Goal: Task Accomplishment & Management: Complete application form

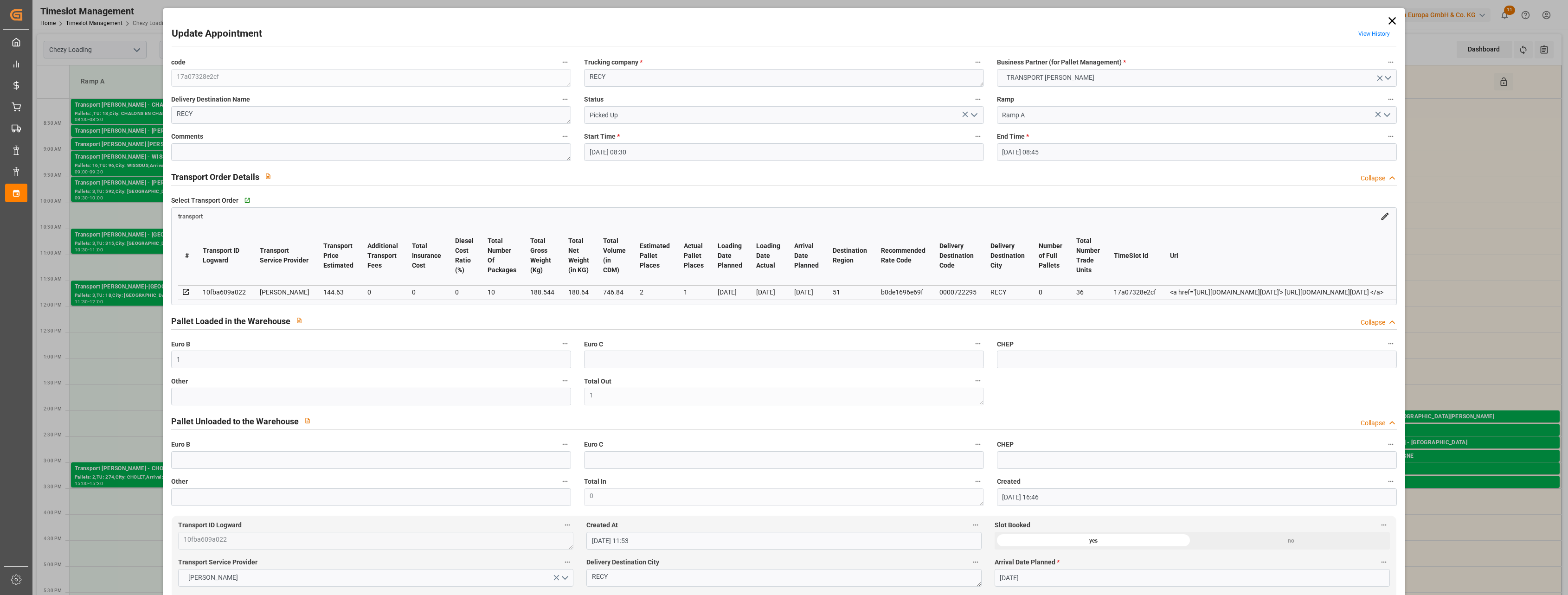
scroll to position [464, 0]
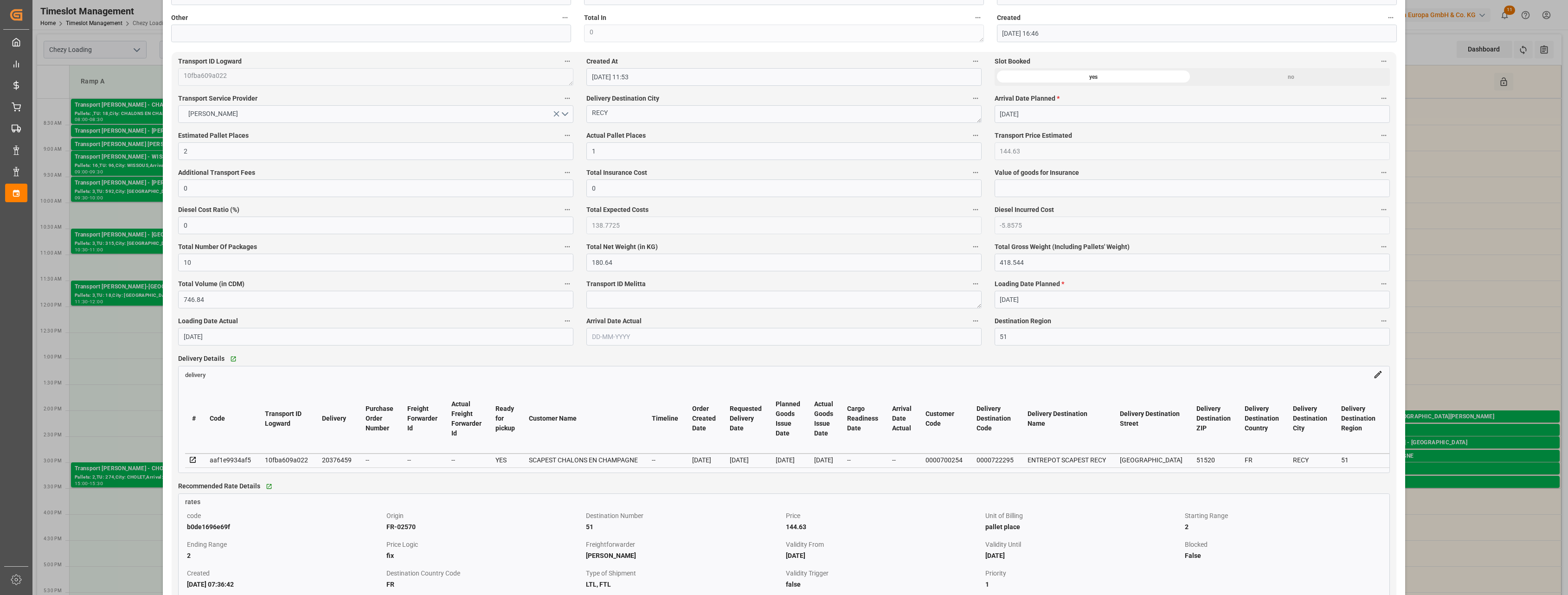
click at [130, 65] on div "Update Appointment View History code 17a07328e2cf Trucking company * RECY Busin…" at bounding box center [784, 298] width 1568 height 595
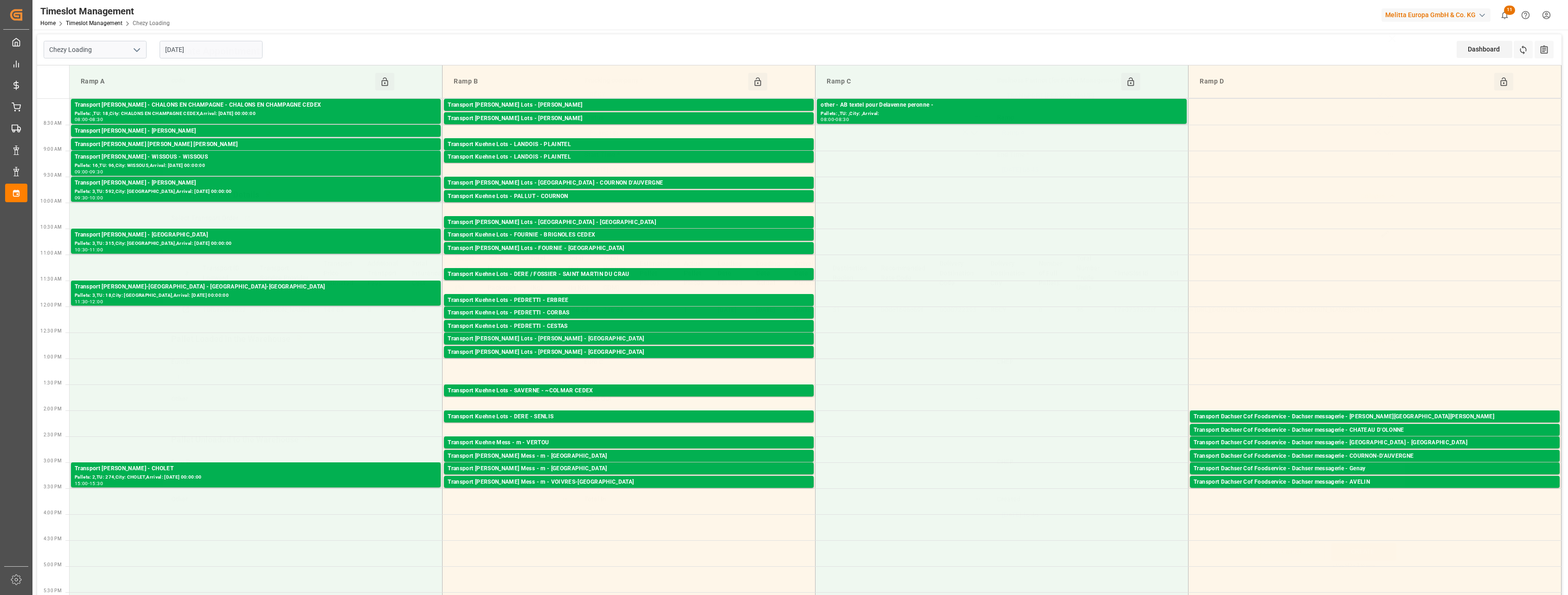
click at [135, 50] on icon "open menu" at bounding box center [137, 50] width 11 height 11
click at [122, 83] on div "Chezy Unloading" at bounding box center [95, 91] width 102 height 21
type input "Chezy Unloading"
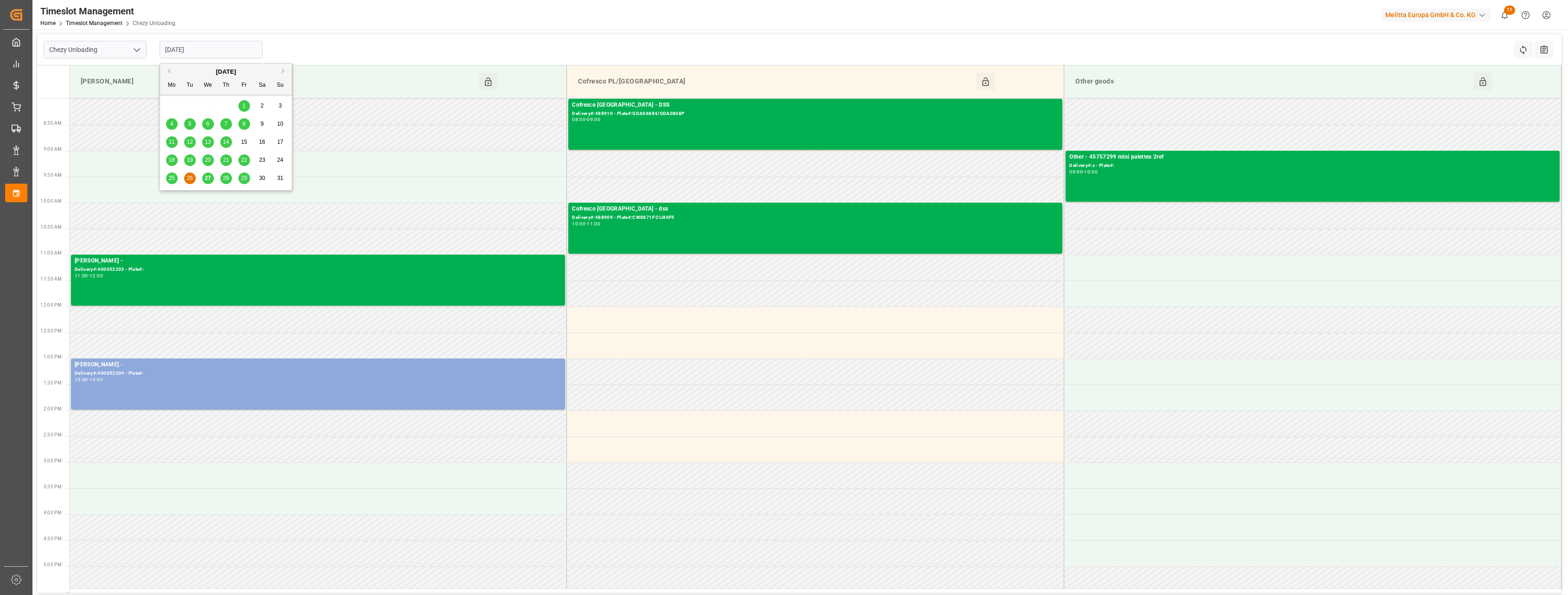
click at [214, 49] on input "[DATE]" at bounding box center [211, 49] width 103 height 18
click at [208, 179] on span "27" at bounding box center [208, 178] width 6 height 7
type input "[DATE]"
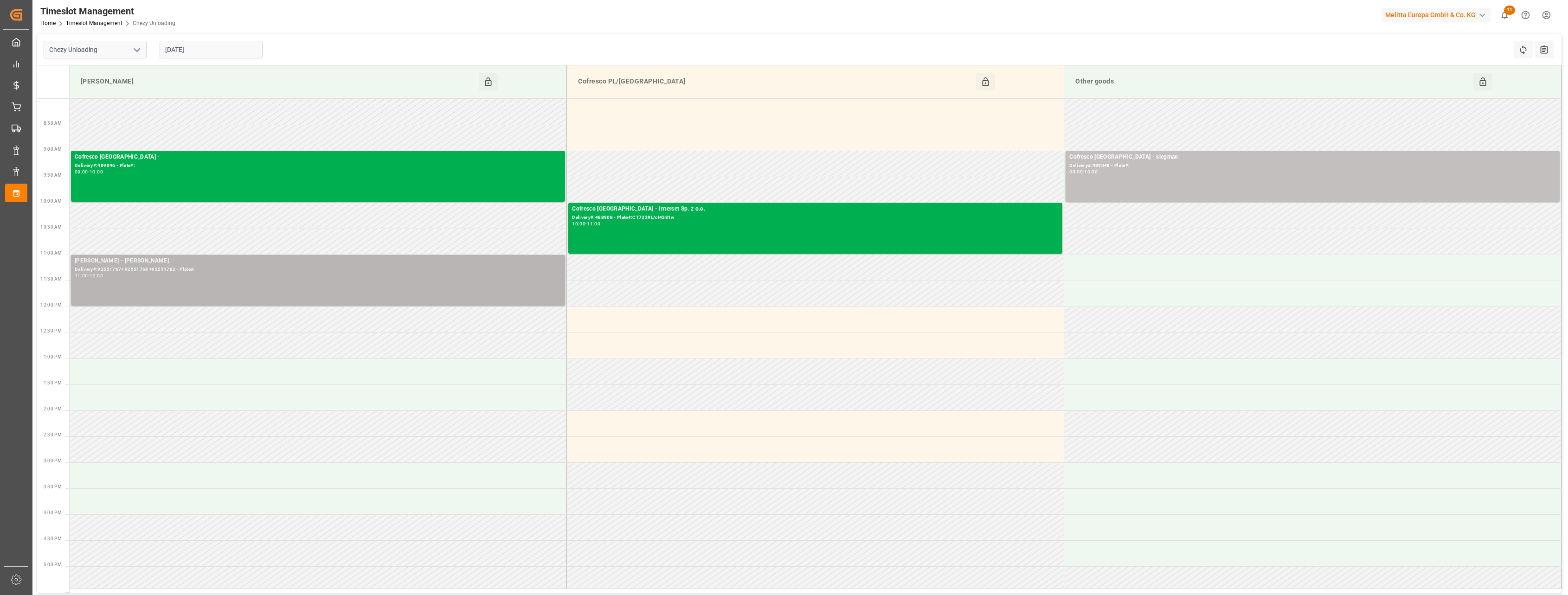
click at [327, 269] on div "Delivery#:92551767+ 92551768 +92551782 - Plate#:" at bounding box center [318, 270] width 486 height 8
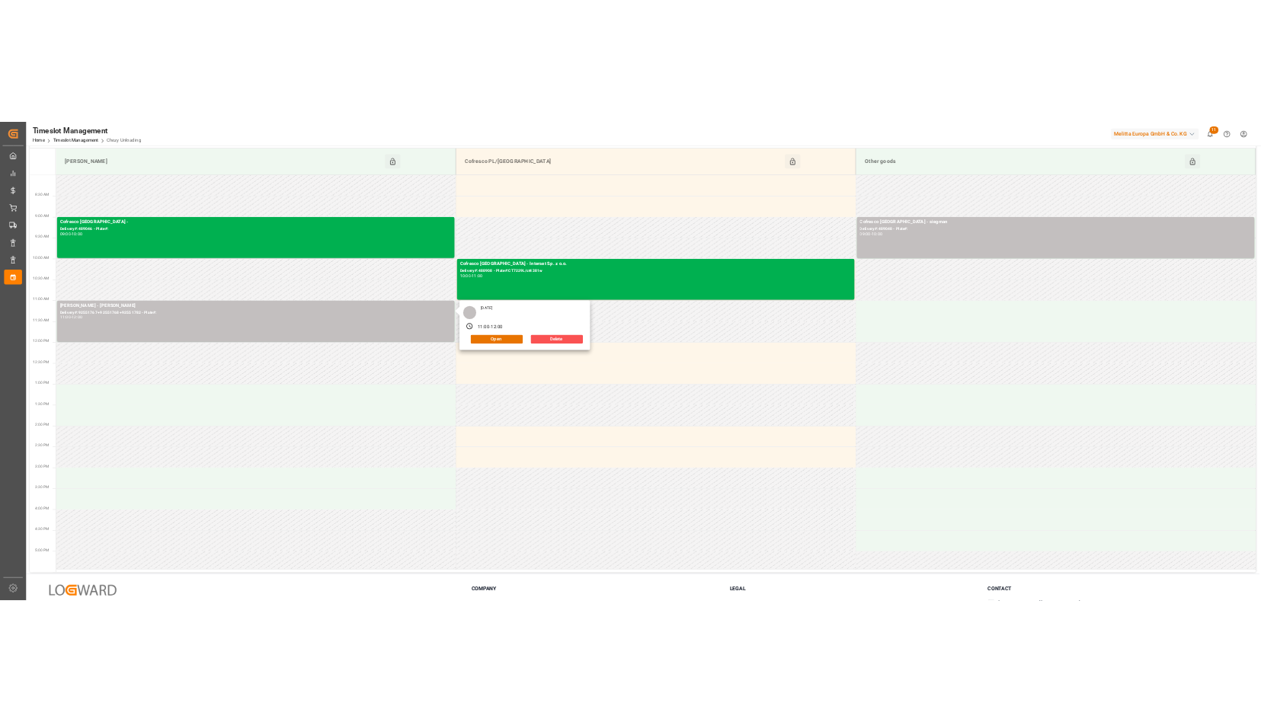
scroll to position [95, 0]
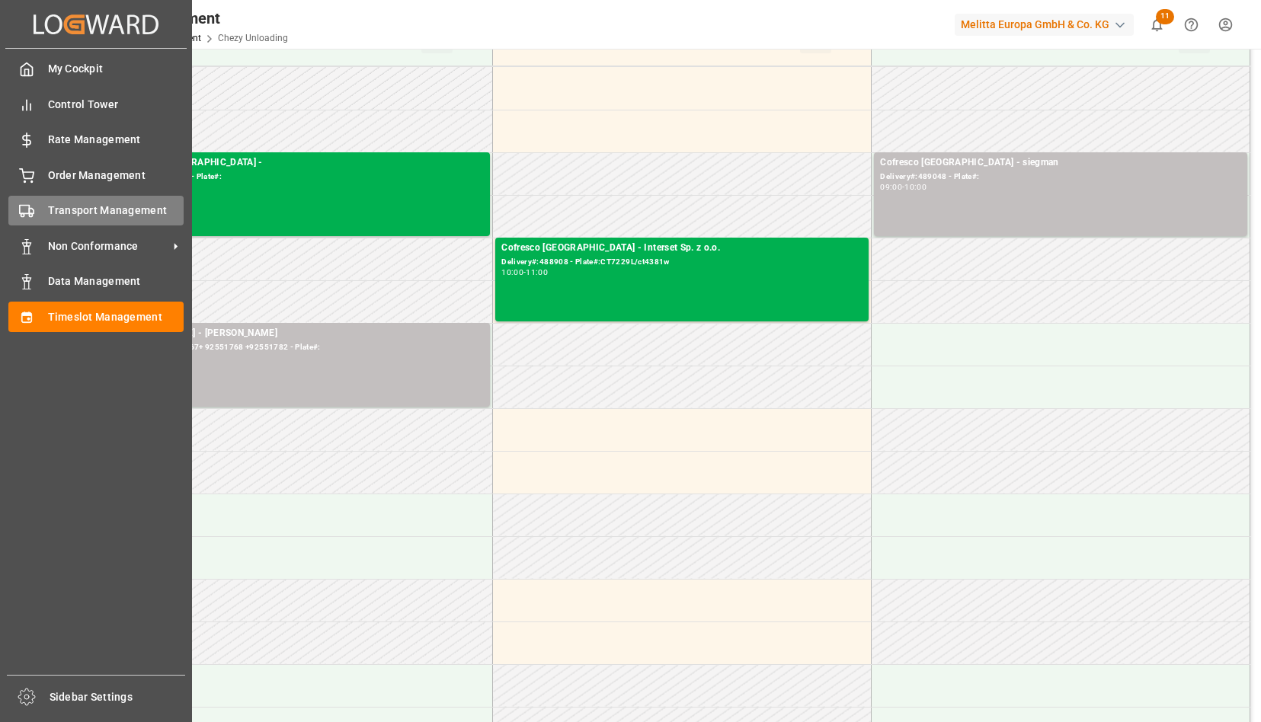
click at [31, 207] on icon at bounding box center [26, 210] width 15 height 15
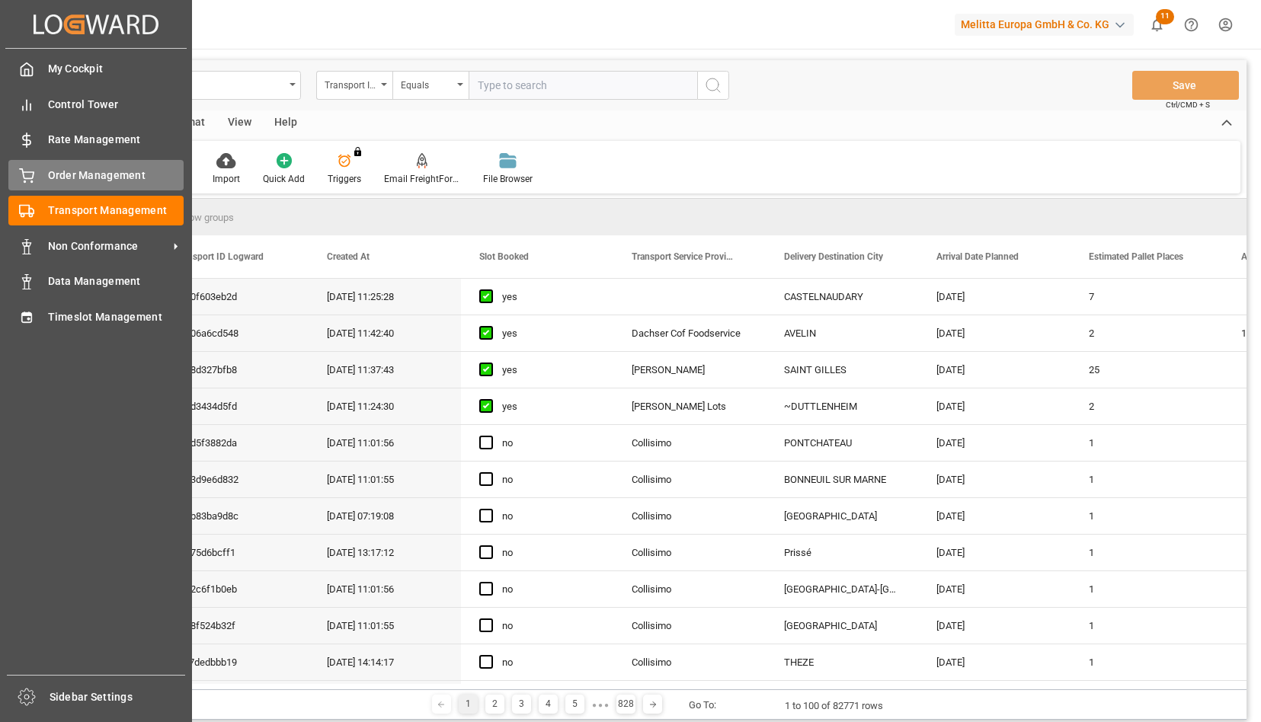
click at [32, 179] on icon at bounding box center [26, 175] width 15 height 15
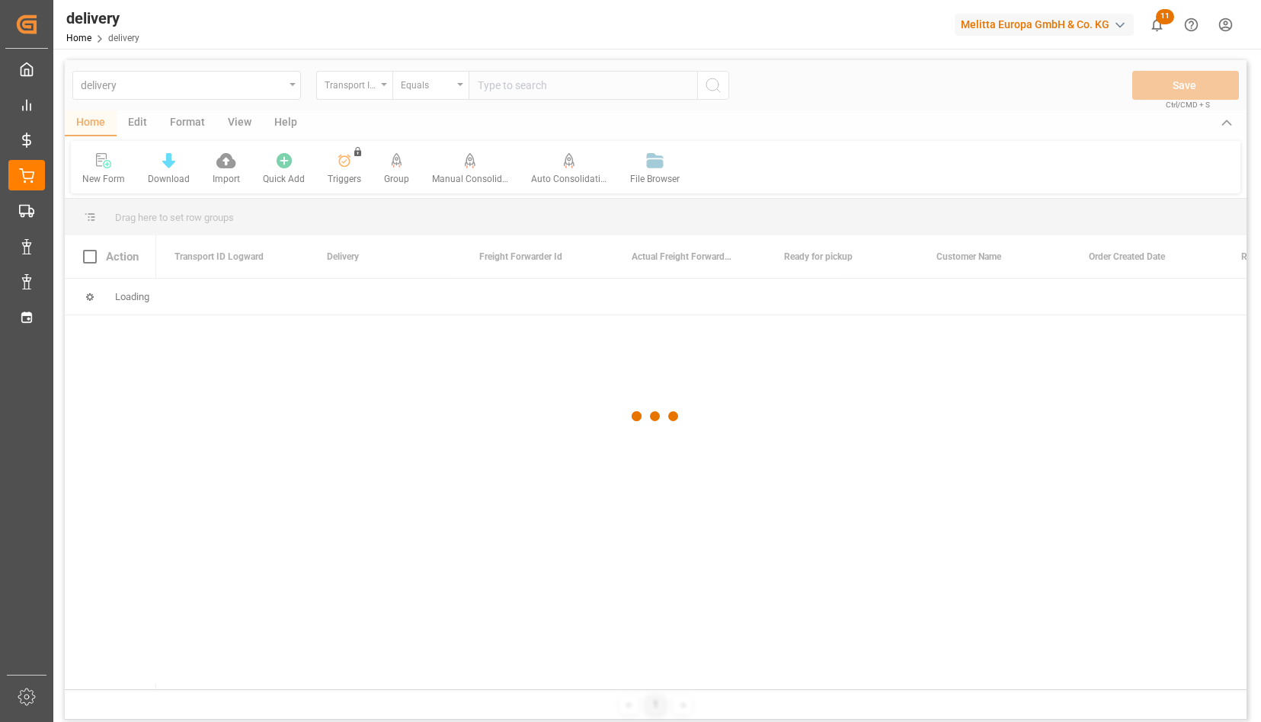
click at [386, 84] on div at bounding box center [656, 416] width 1182 height 713
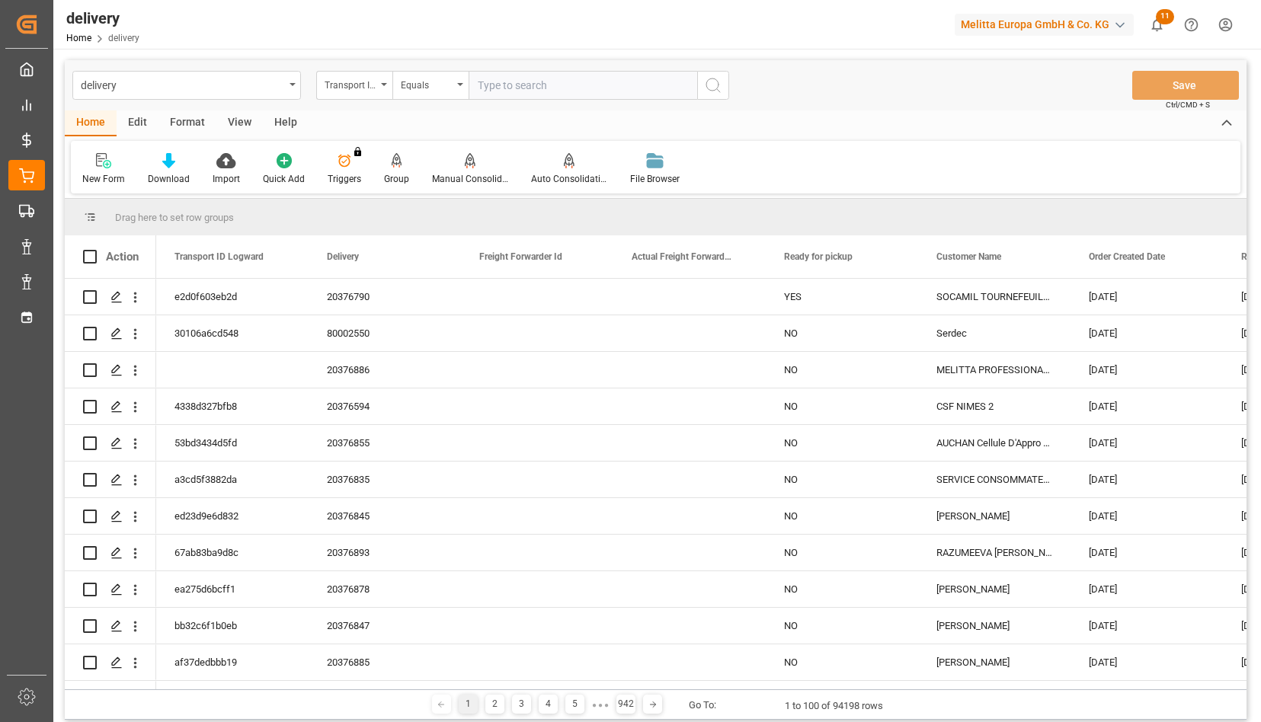
click at [386, 84] on icon "open menu" at bounding box center [384, 84] width 6 height 3
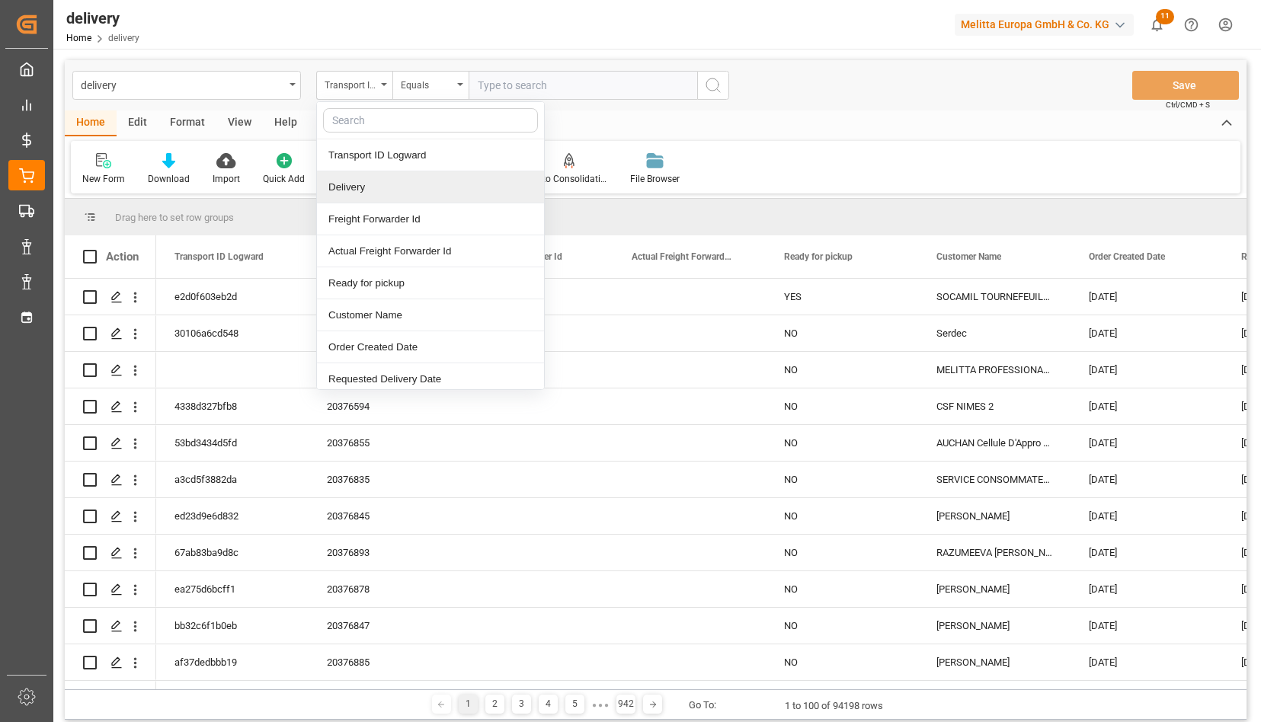
click at [350, 187] on div "Delivery" at bounding box center [430, 187] width 227 height 32
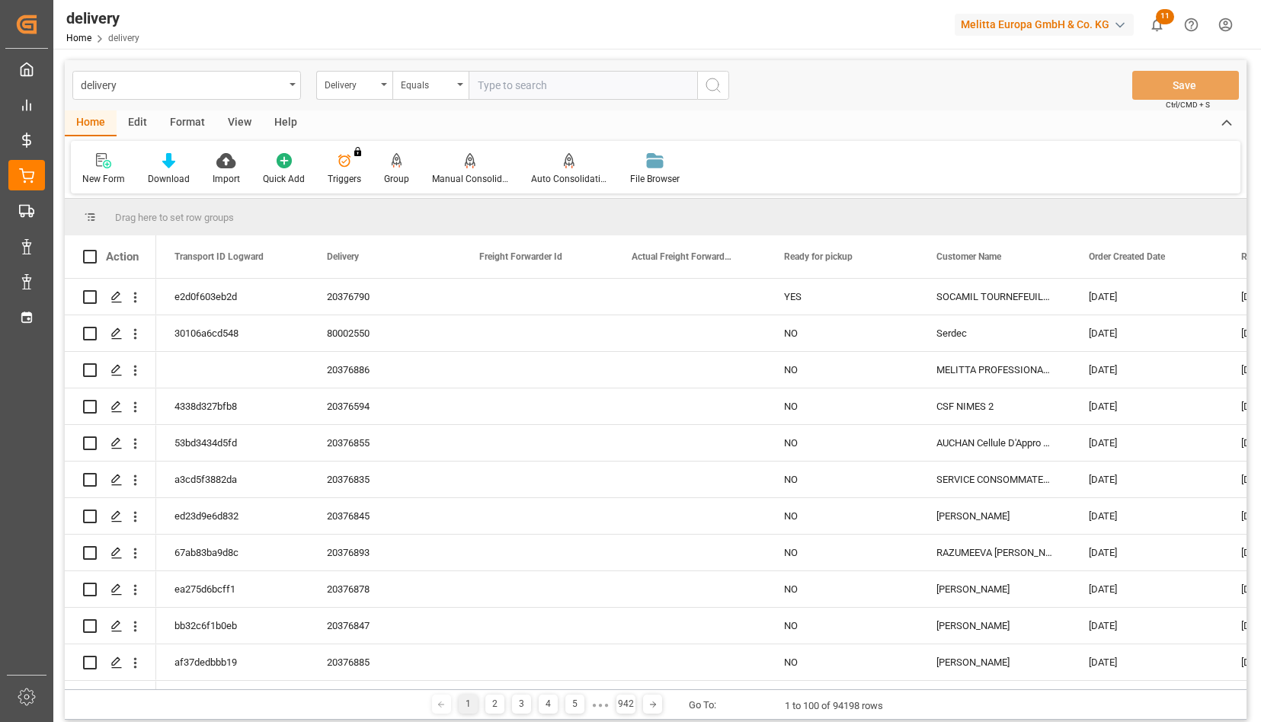
click at [507, 85] on input "text" at bounding box center [583, 85] width 229 height 29
type input "80001743"
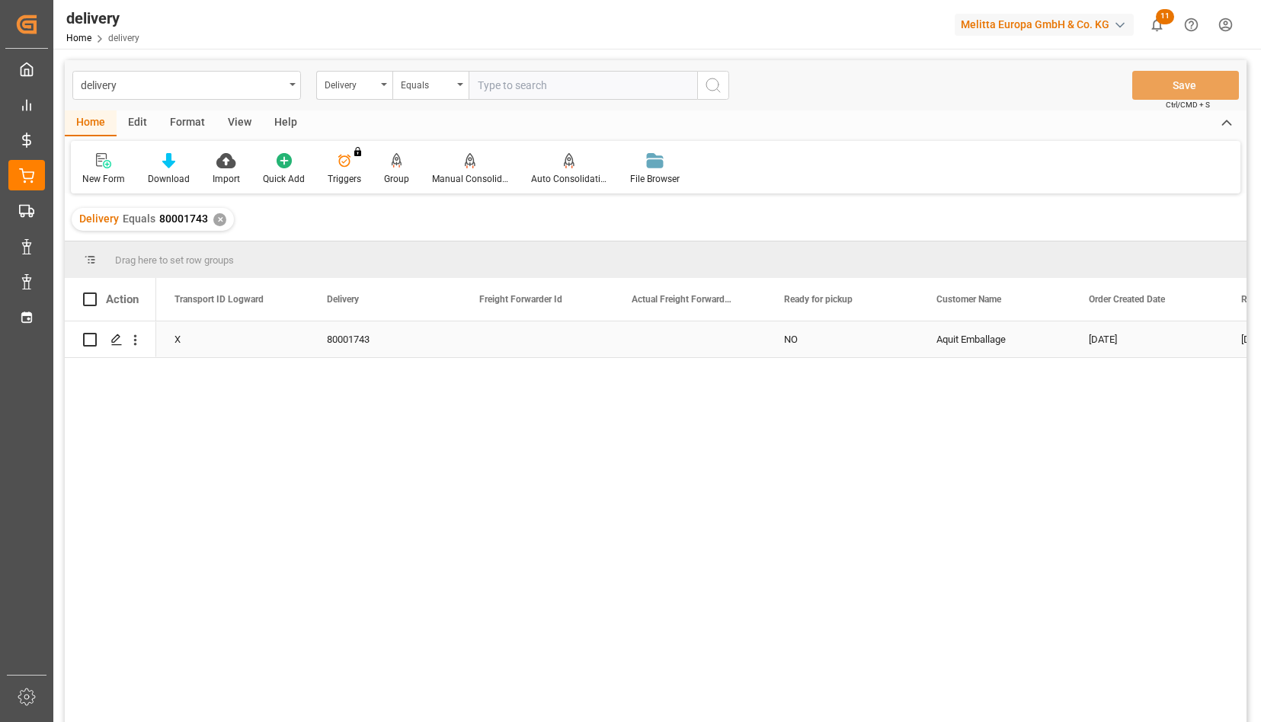
click at [96, 341] on input "Press Space to toggle row selection (unchecked)" at bounding box center [90, 340] width 14 height 14
checkbox input "true"
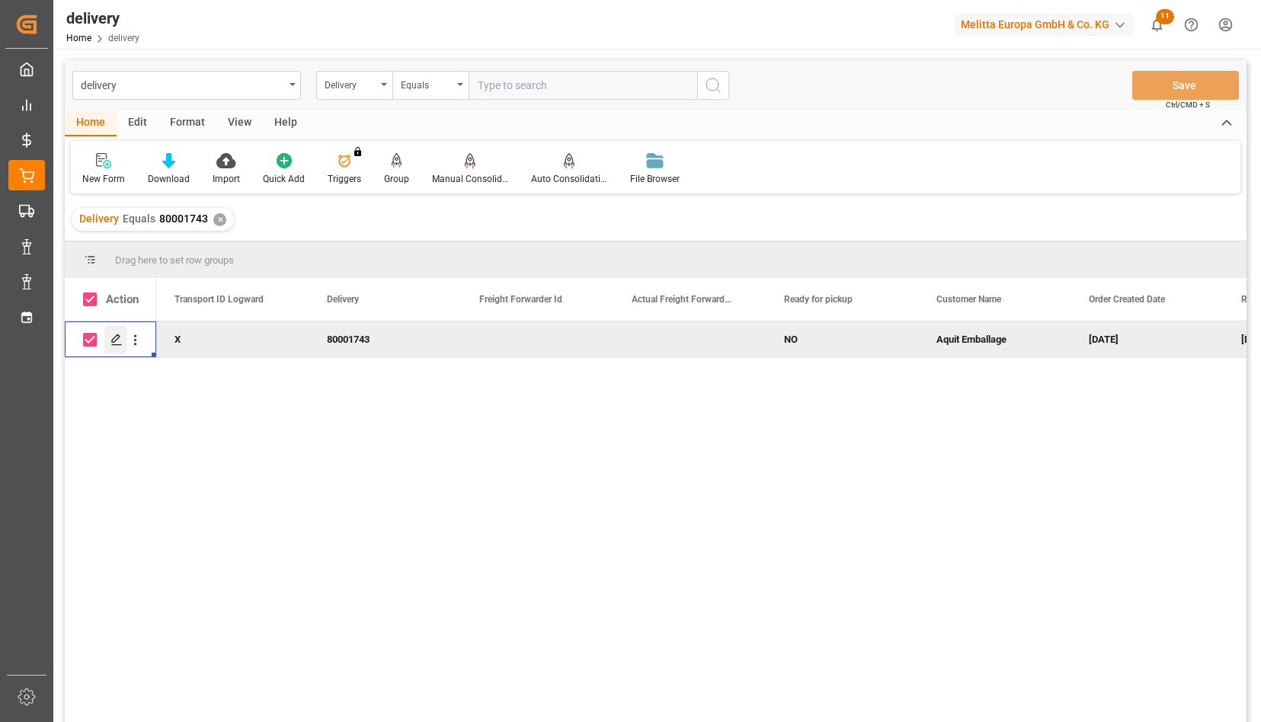
click at [117, 341] on icon "Press SPACE to deselect this row." at bounding box center [117, 340] width 12 height 12
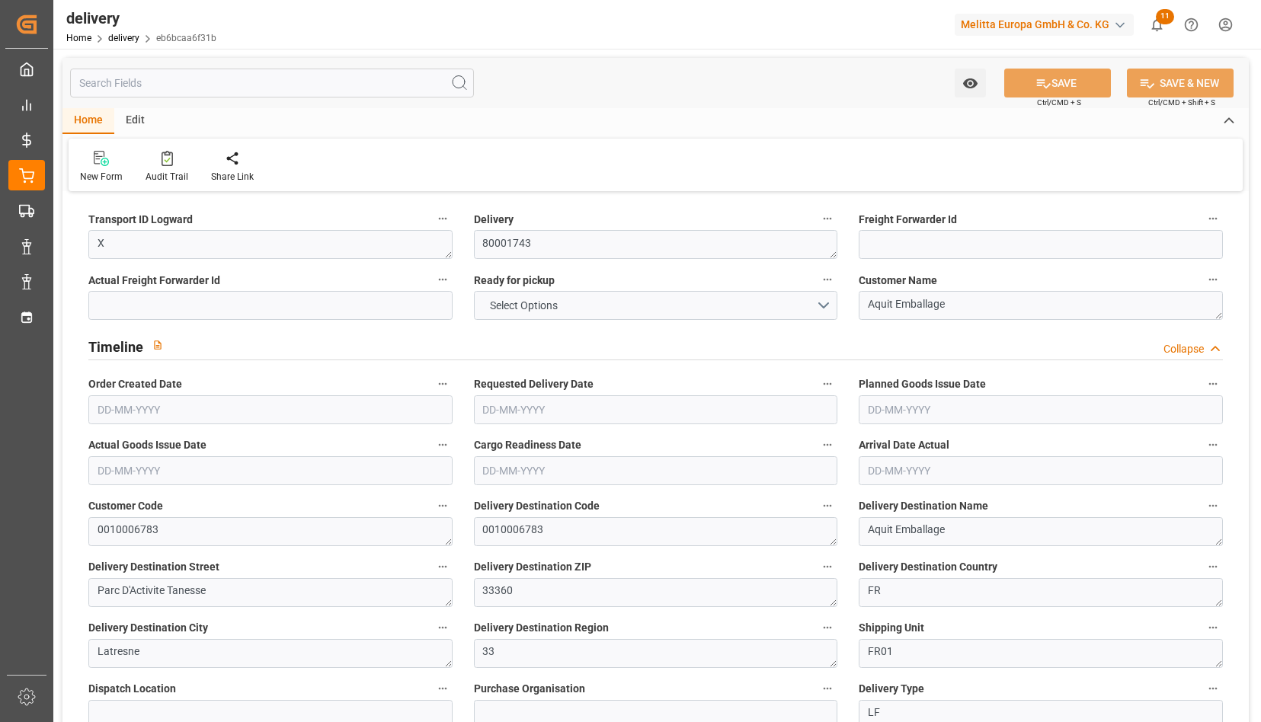
type input "0"
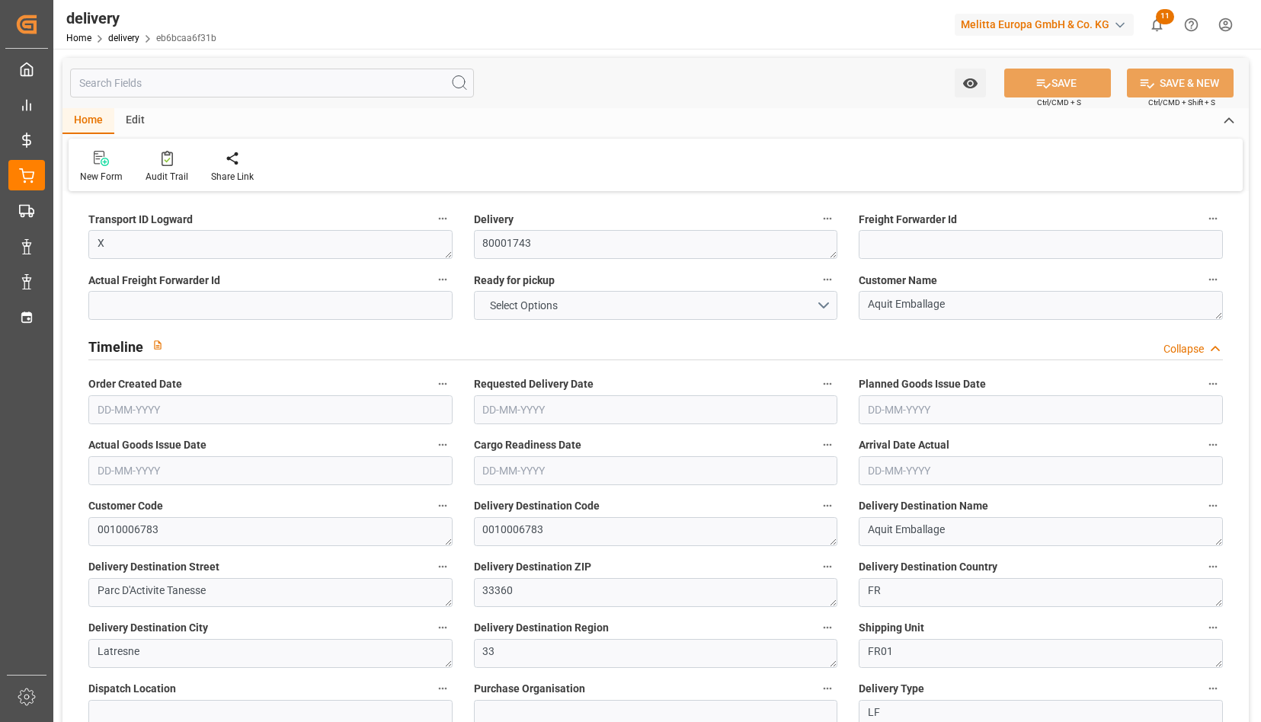
type input "0"
type input "1"
type input "0"
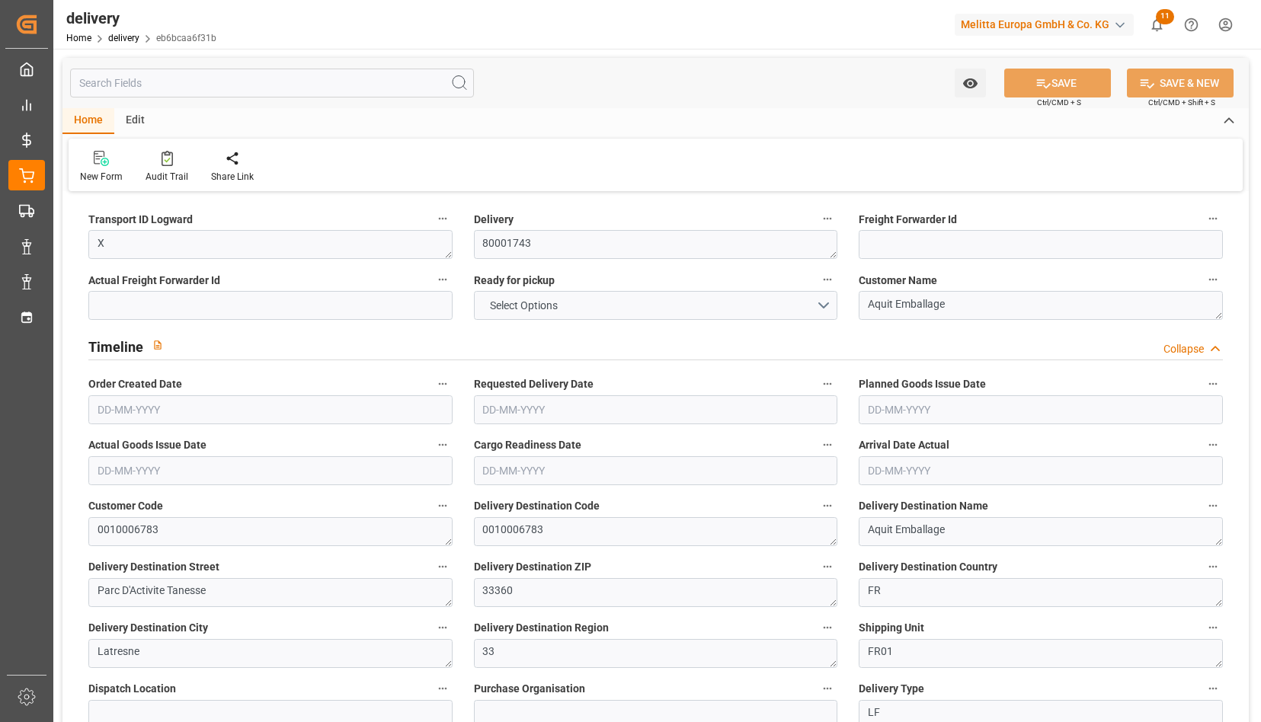
type input "0"
type input "1.5"
type input "1.3"
type input "0"
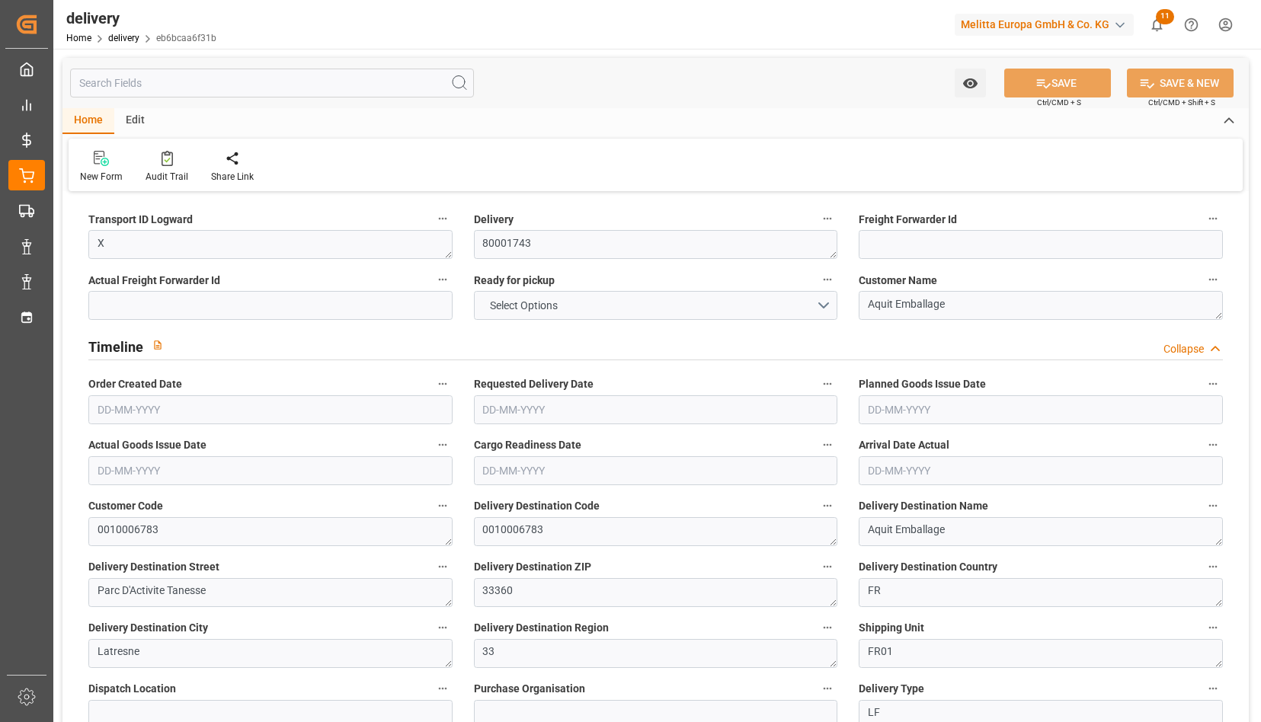
type input "0"
type input "101"
type input "0"
type input "[DATE]"
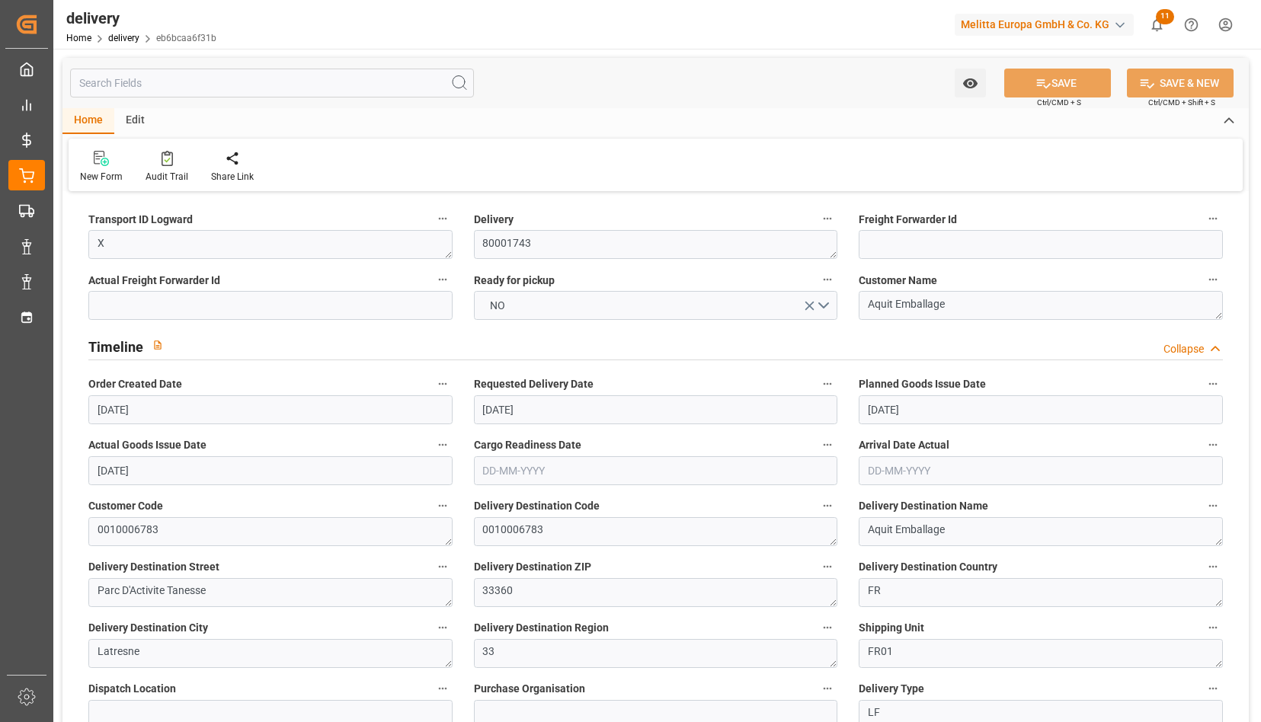
type input "[DATE]"
type input "[DATE] 01:00"
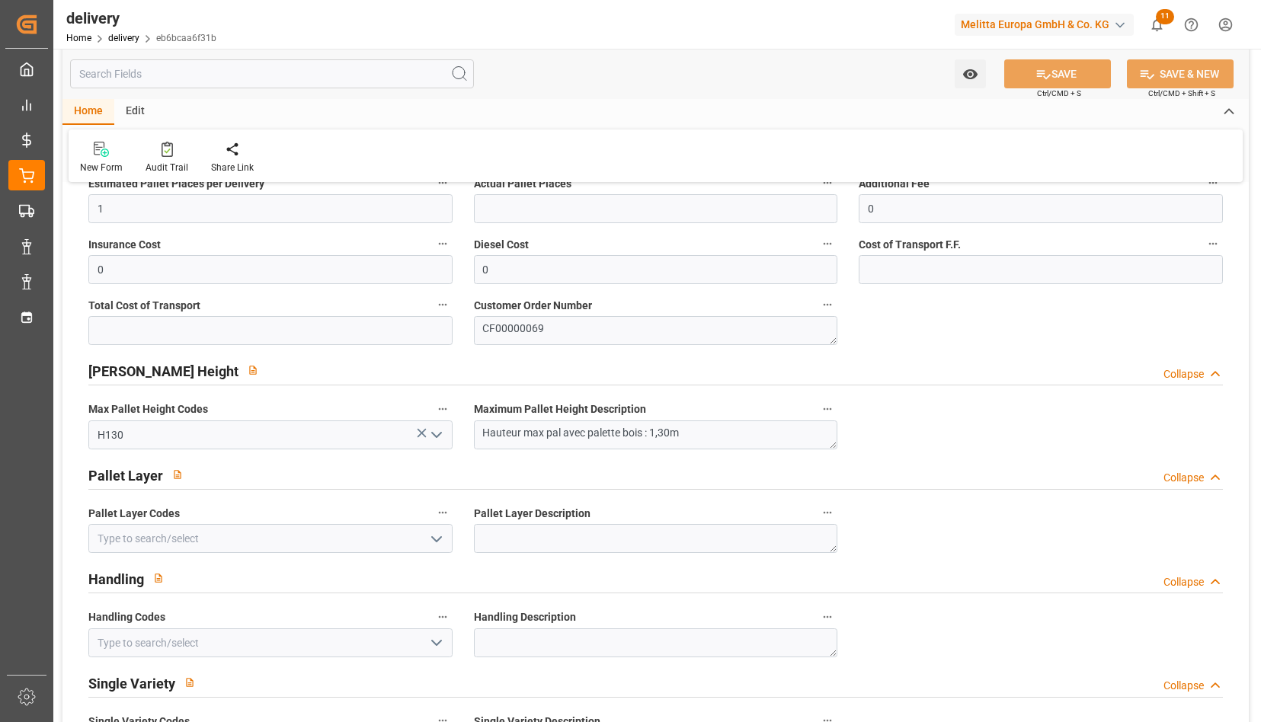
scroll to position [1048, 0]
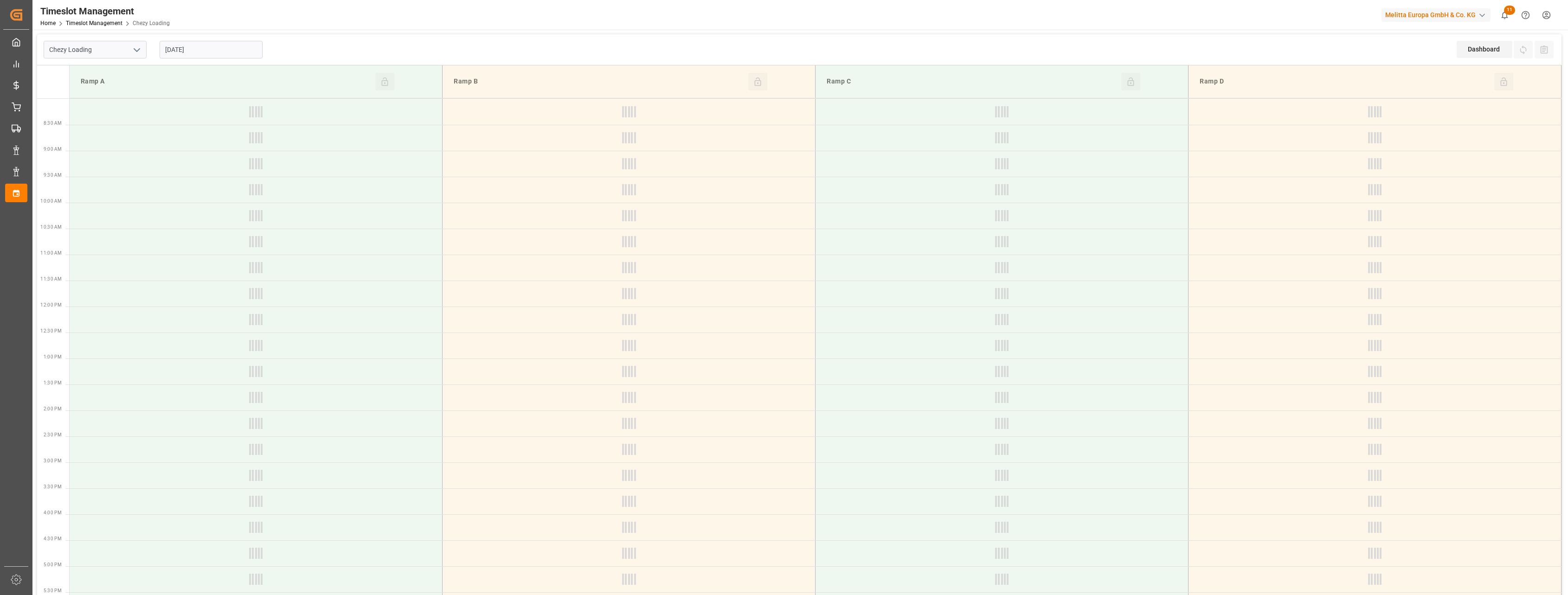
click at [234, 54] on input "[DATE]" at bounding box center [211, 49] width 103 height 18
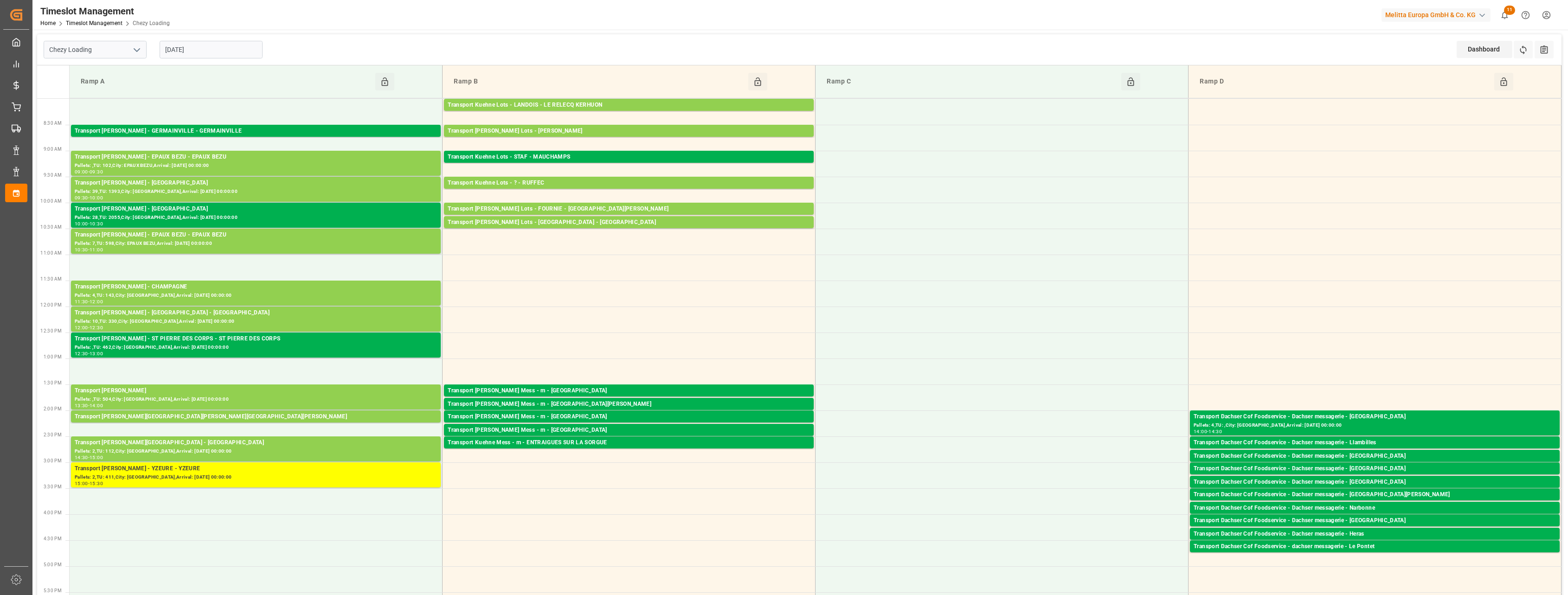
click at [136, 46] on icon "open menu" at bounding box center [137, 50] width 11 height 11
click at [110, 89] on div "Chezy Unloading" at bounding box center [95, 91] width 102 height 21
type input "Chezy Unloading"
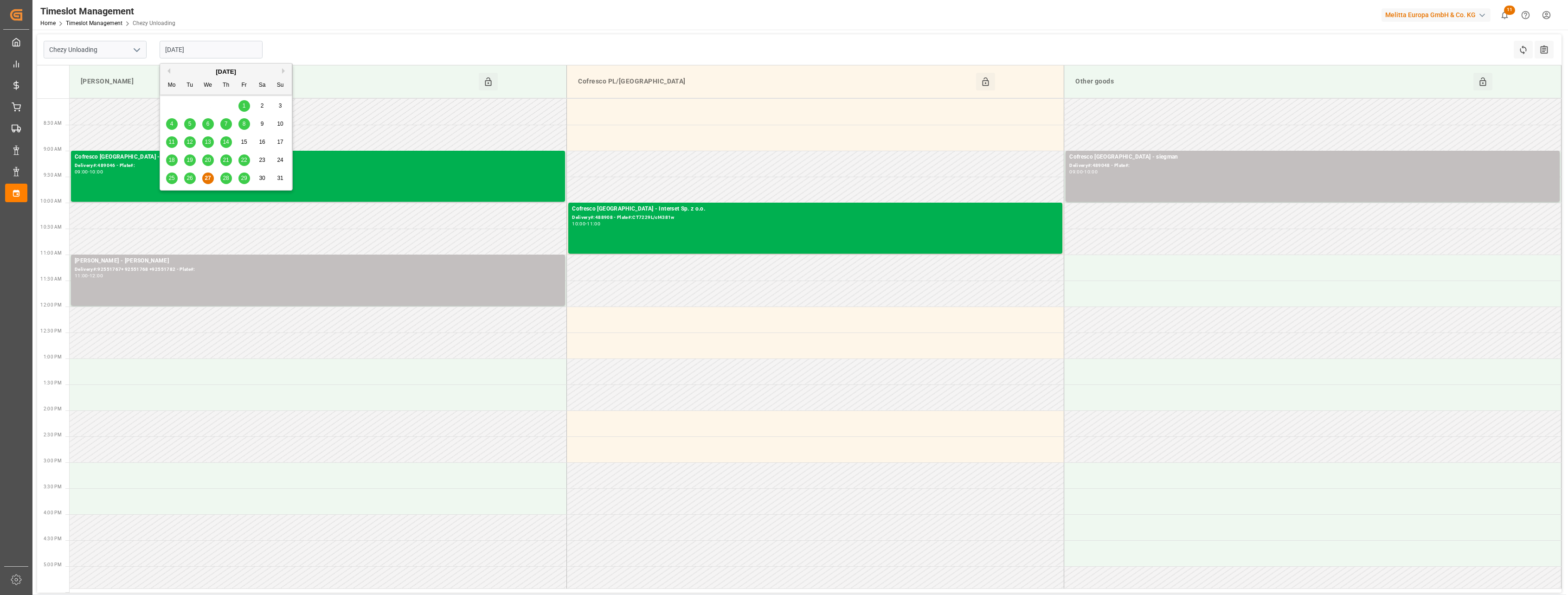
click at [200, 45] on input "[DATE]" at bounding box center [211, 49] width 103 height 18
click at [230, 176] on div "28" at bounding box center [226, 178] width 12 height 11
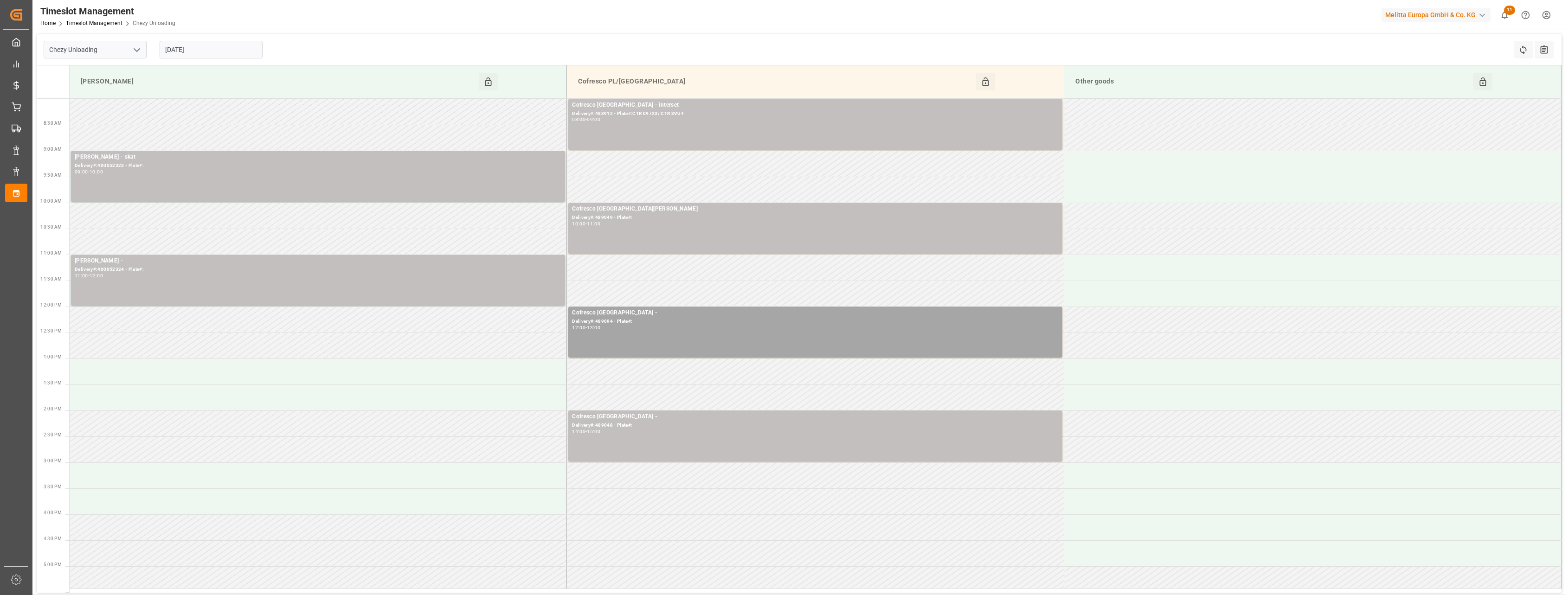
click at [231, 46] on input "[DATE]" at bounding box center [211, 49] width 103 height 18
click at [246, 180] on span "29" at bounding box center [244, 178] width 6 height 7
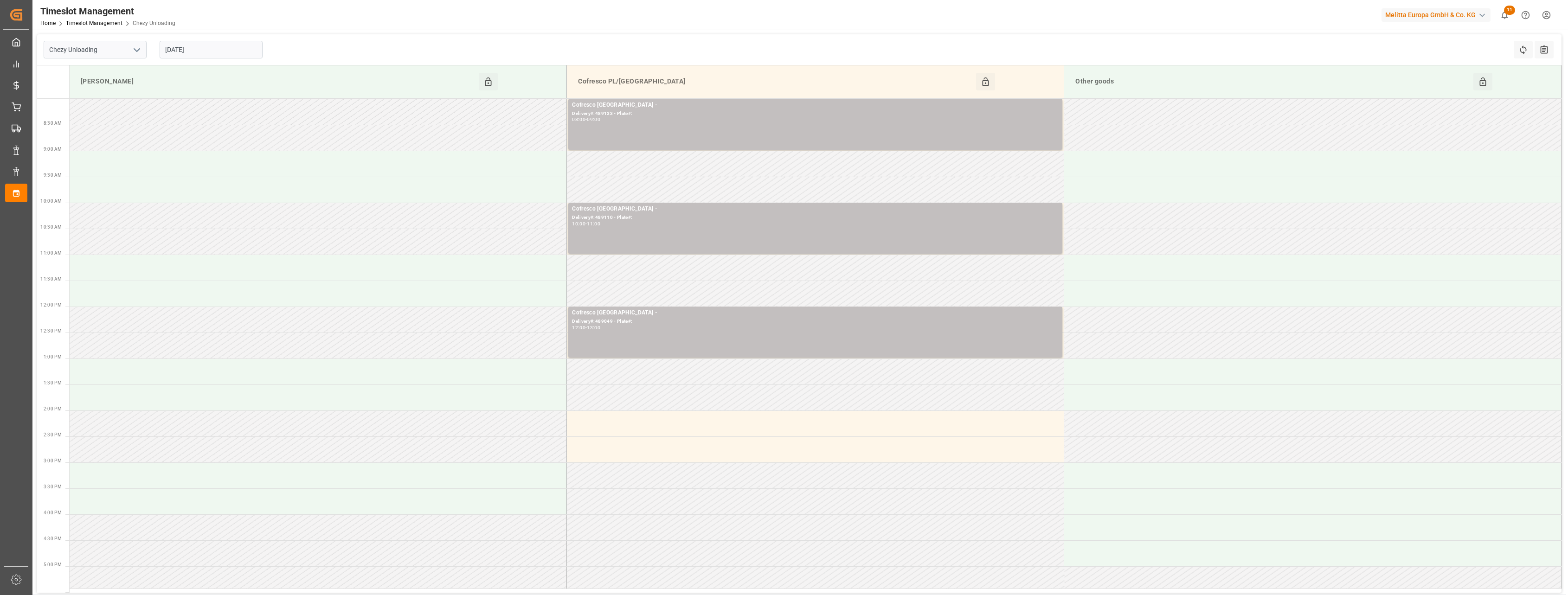
click at [234, 50] on input "[DATE]" at bounding box center [211, 49] width 103 height 18
click at [284, 71] on button "Next Month" at bounding box center [284, 71] width 5 height 5
click at [204, 106] on div "3" at bounding box center [208, 106] width 12 height 11
type input "[DATE]"
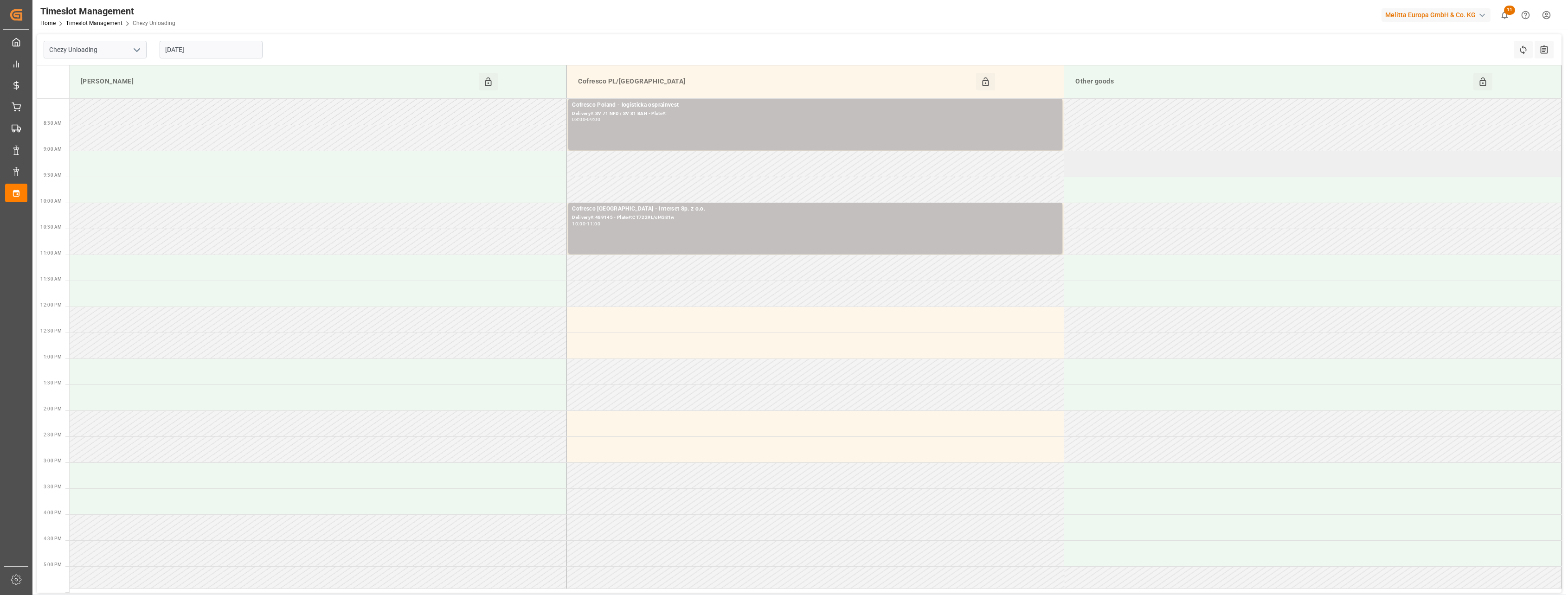
click at [1125, 167] on td at bounding box center [1312, 164] width 497 height 26
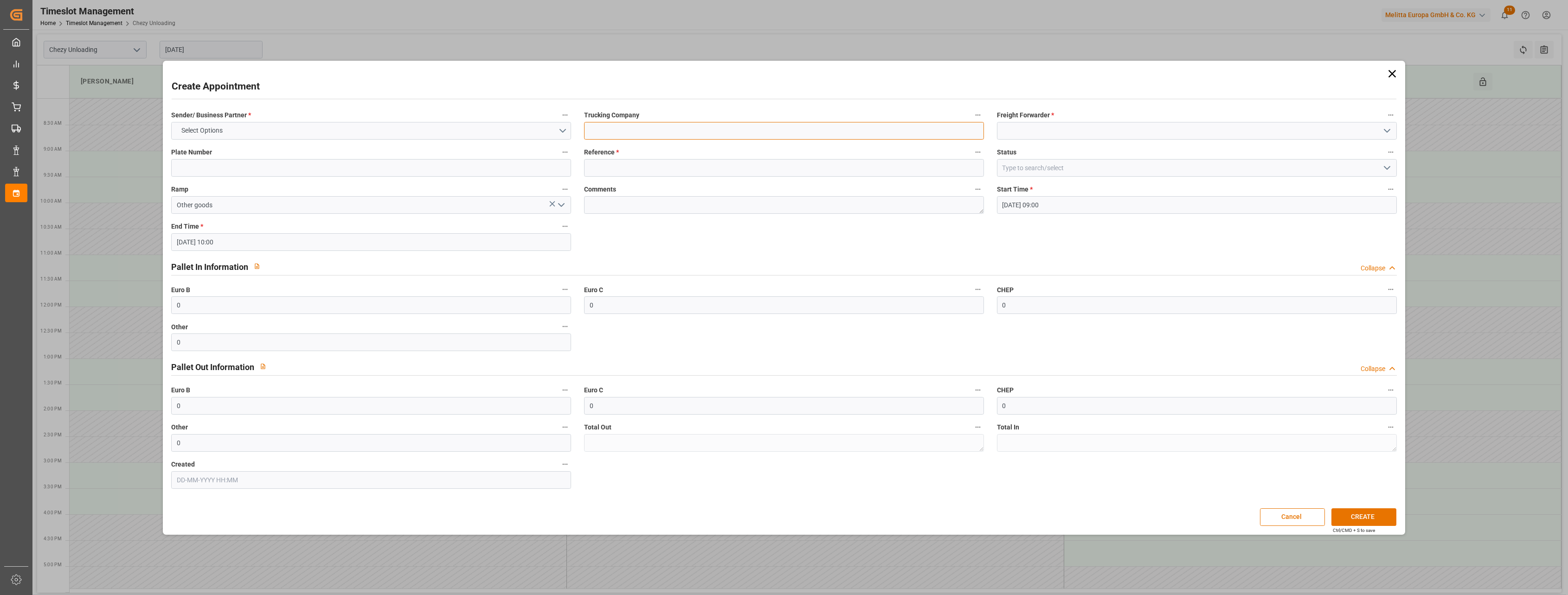
click at [654, 131] on input at bounding box center [784, 130] width 400 height 18
type input "corsini"
click at [1043, 129] on input at bounding box center [1197, 130] width 400 height 18
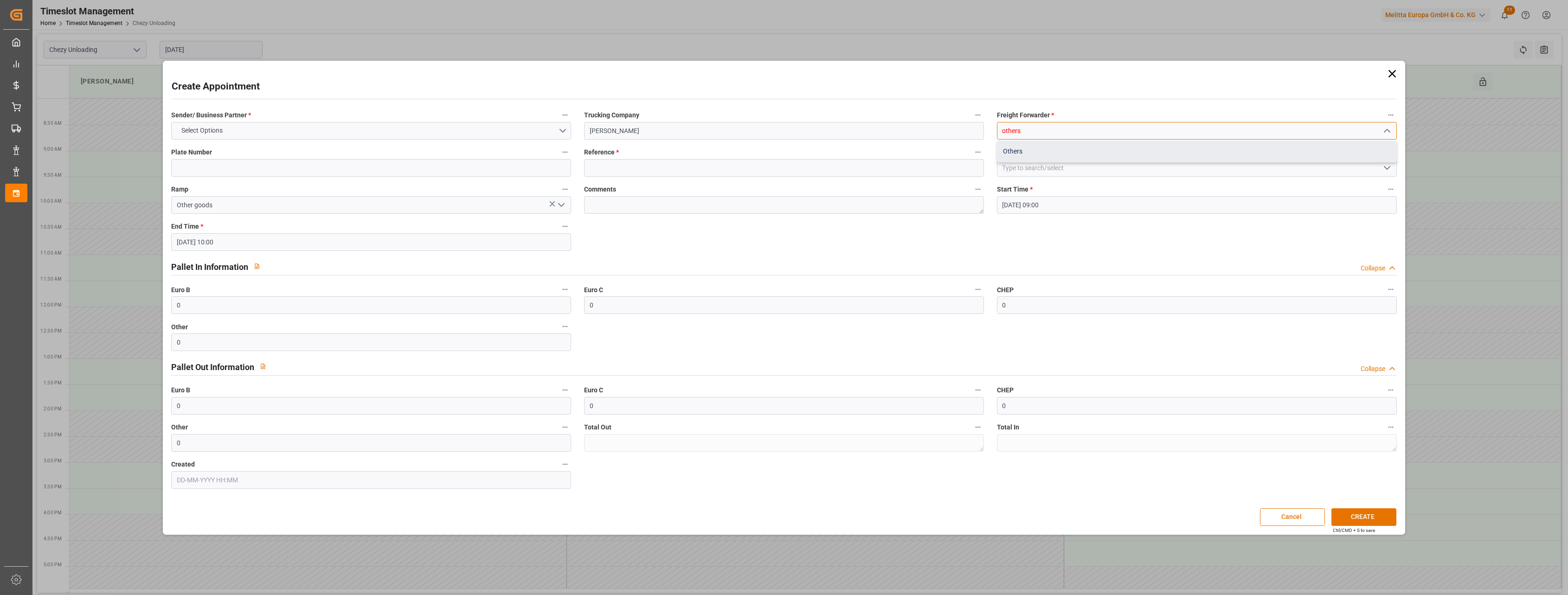
click at [1037, 151] on div "Others" at bounding box center [1197, 151] width 399 height 21
type input "Others"
click at [287, 136] on button "Select Options" at bounding box center [371, 130] width 400 height 18
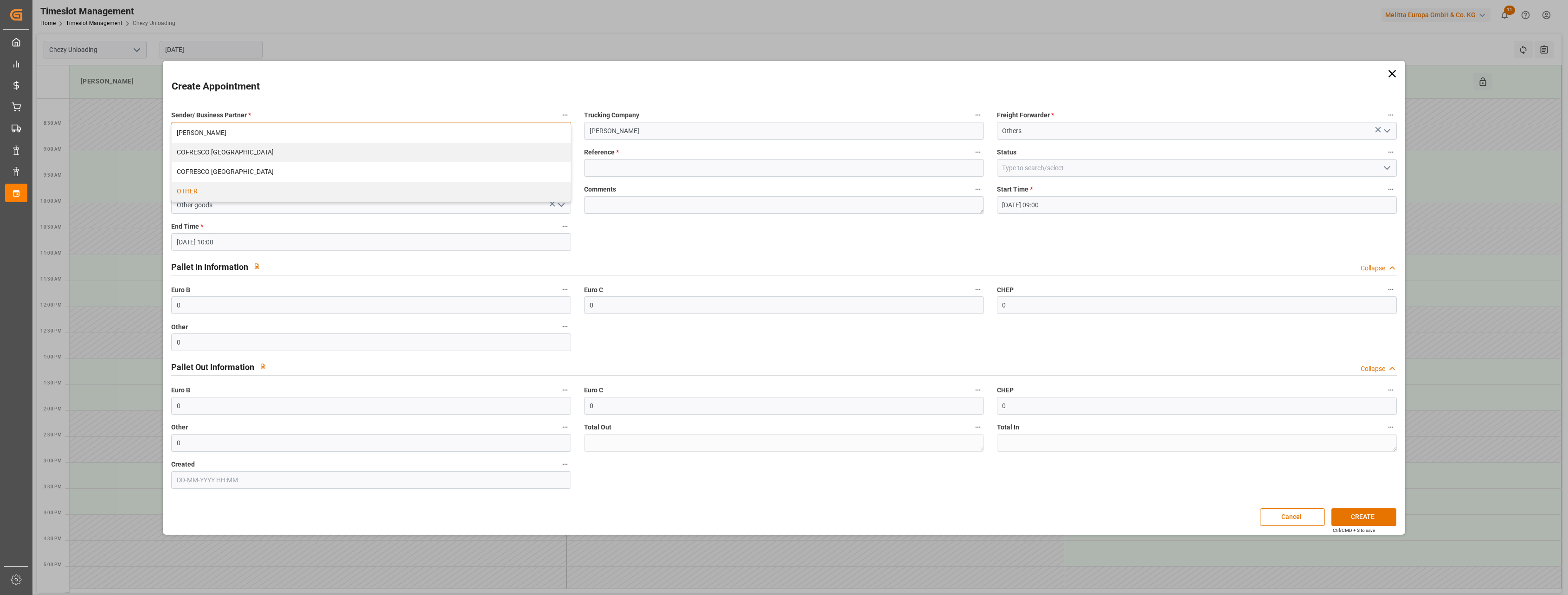
click at [253, 192] on div "OTHER" at bounding box center [371, 192] width 399 height 19
click at [653, 170] on input at bounding box center [784, 167] width 400 height 18
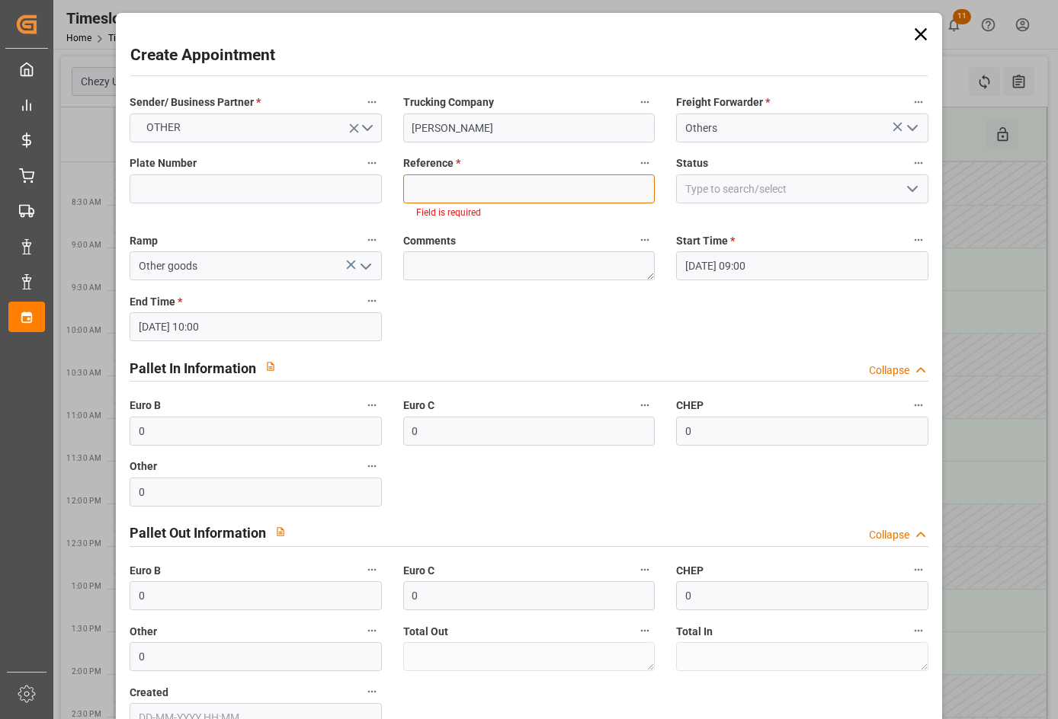
click at [476, 200] on input at bounding box center [529, 189] width 252 height 29
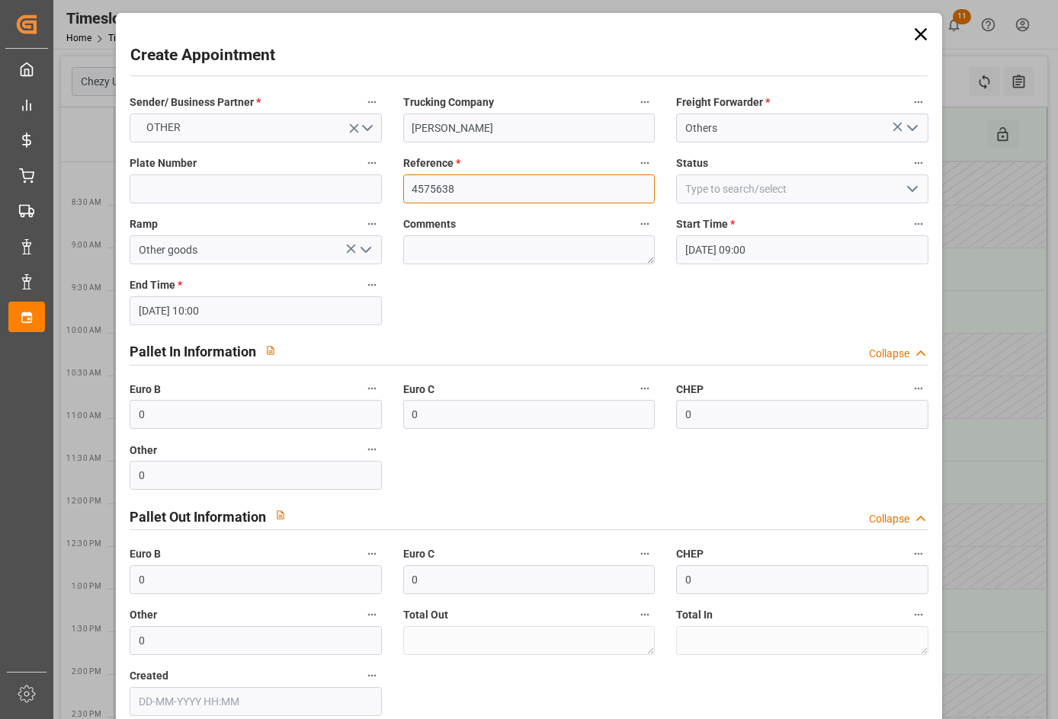
type input "45756383"
